Goal: Use online tool/utility: Utilize a website feature to perform a specific function

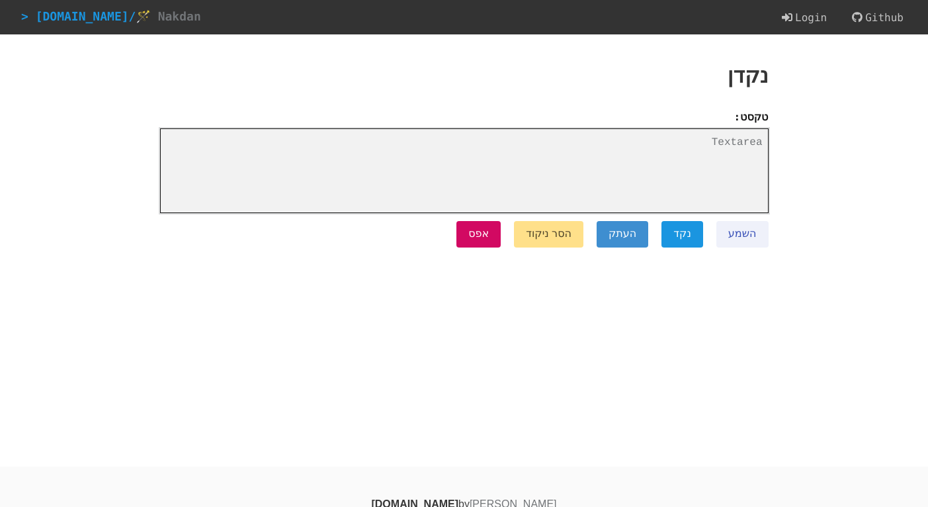
click at [478, 171] on textarea at bounding box center [464, 170] width 609 height 85
paste textarea "צרי [PERSON_NAME]"
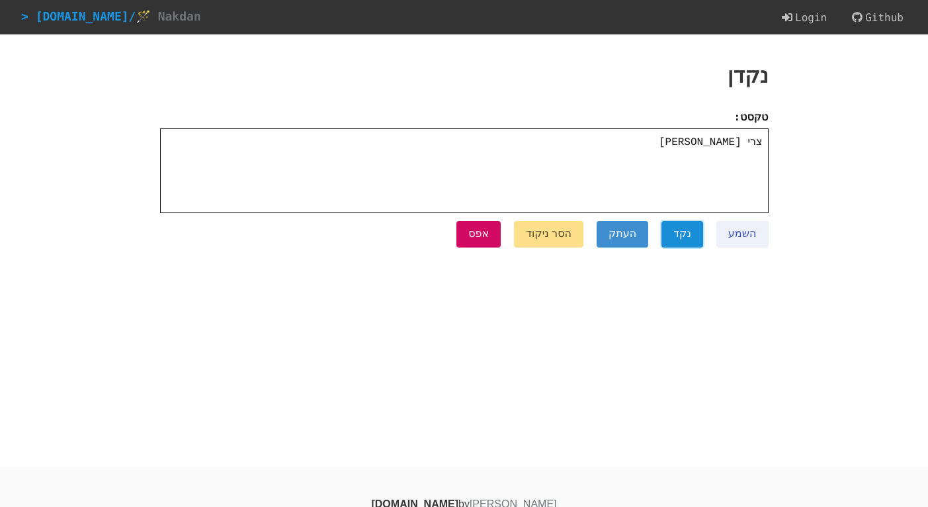
click at [690, 234] on button "נקד" at bounding box center [683, 234] width 42 height 26
type textarea "צֳרִי [PERSON_NAME]"
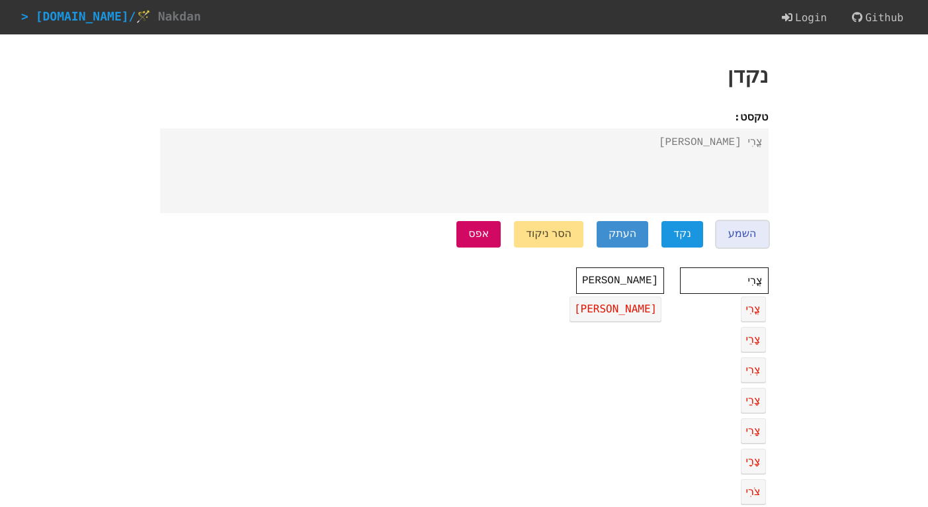
click at [736, 238] on button "השמע" at bounding box center [743, 234] width 52 height 26
click at [757, 381] on div "צְרִי" at bounding box center [753, 369] width 25 height 25
type textarea "צְרִי [PERSON_NAME]"
type input "צְרִי"
click at [641, 239] on button "העתק" at bounding box center [623, 234] width 52 height 26
